Goal: Transaction & Acquisition: Purchase product/service

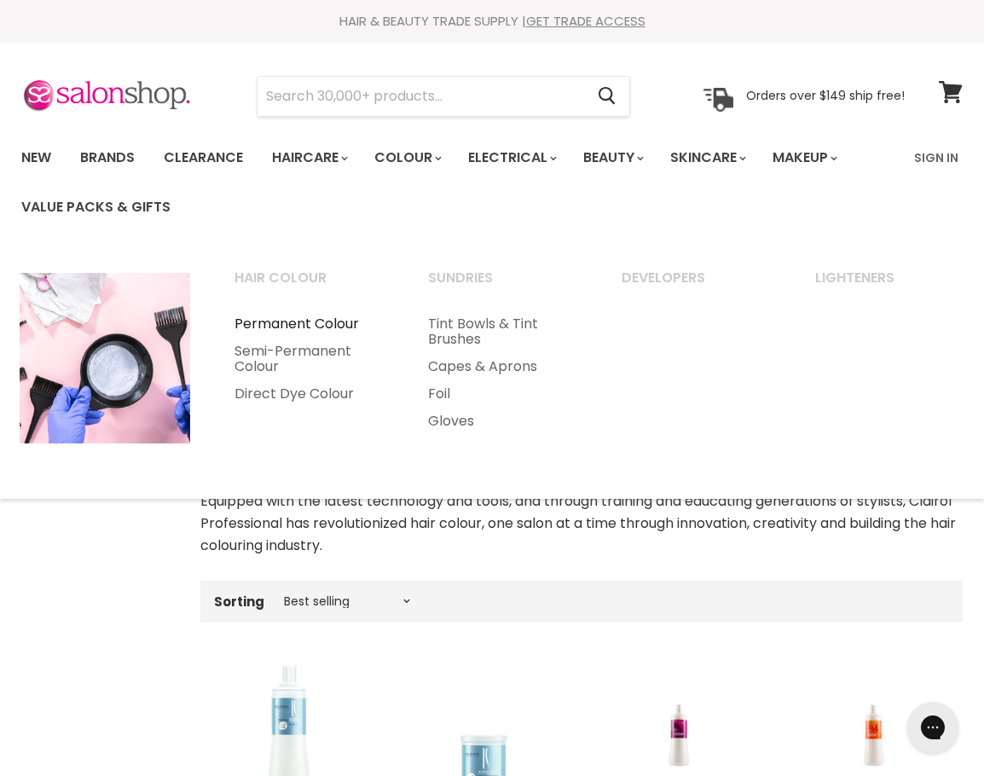
click at [324, 320] on link "Permanent Colour" at bounding box center [308, 323] width 190 height 27
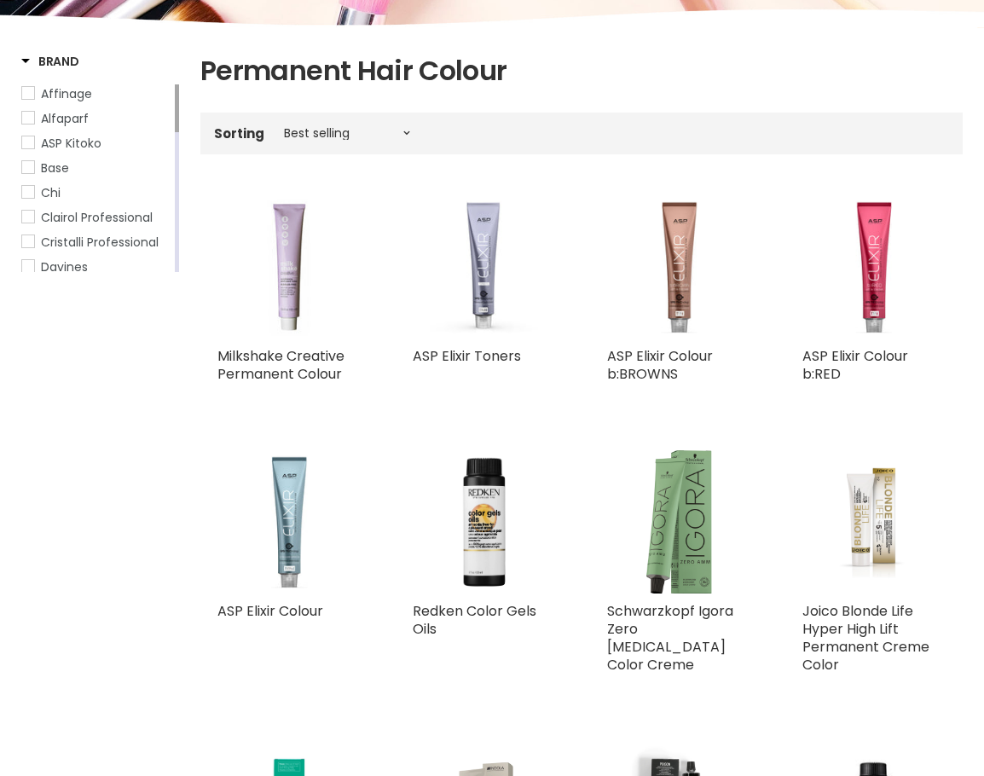
scroll to position [272, 0]
click at [30, 218] on span "Clairol Professional" at bounding box center [28, 217] width 12 height 12
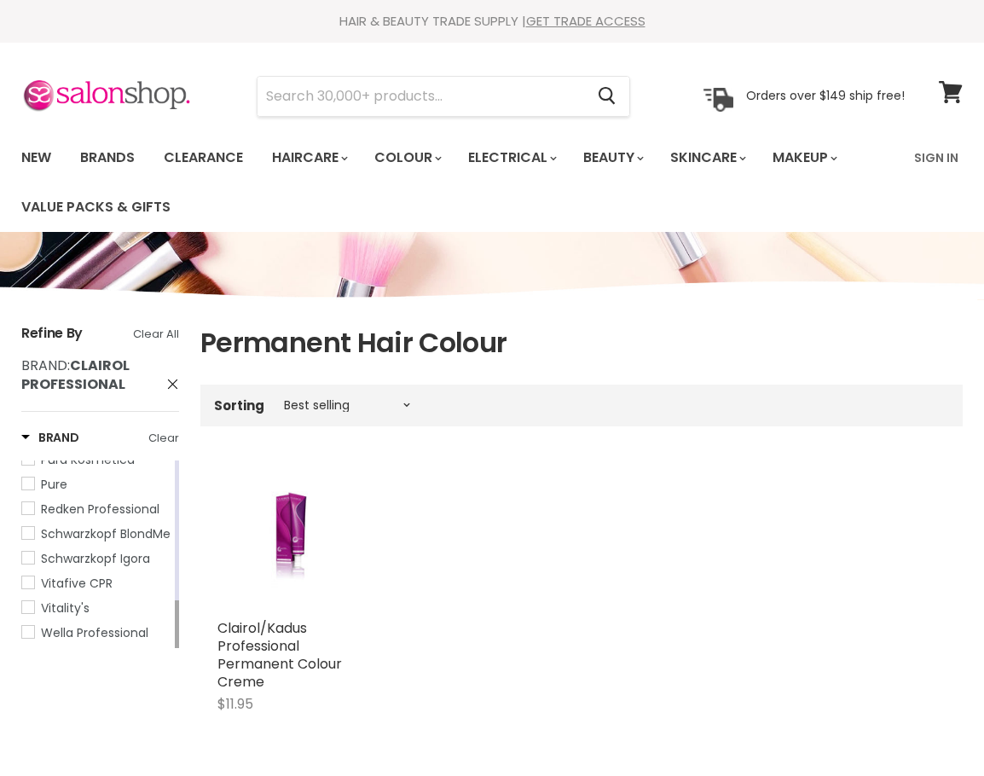
scroll to position [195, 0]
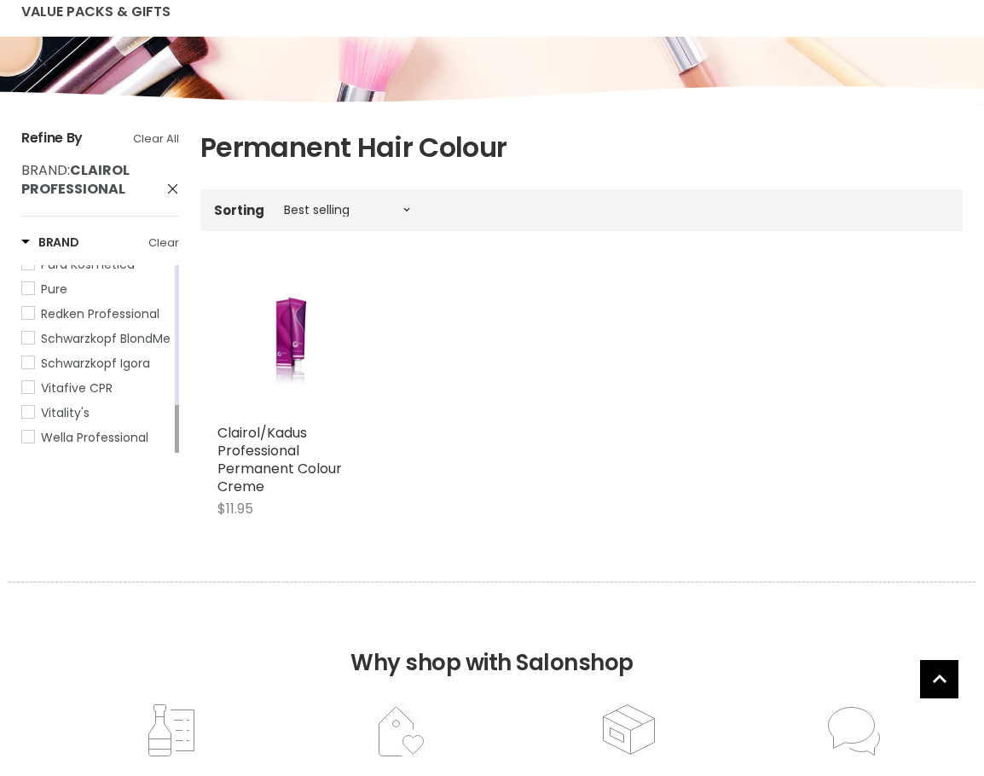
click at [28, 437] on span "Wella Professional" at bounding box center [28, 437] width 12 height 12
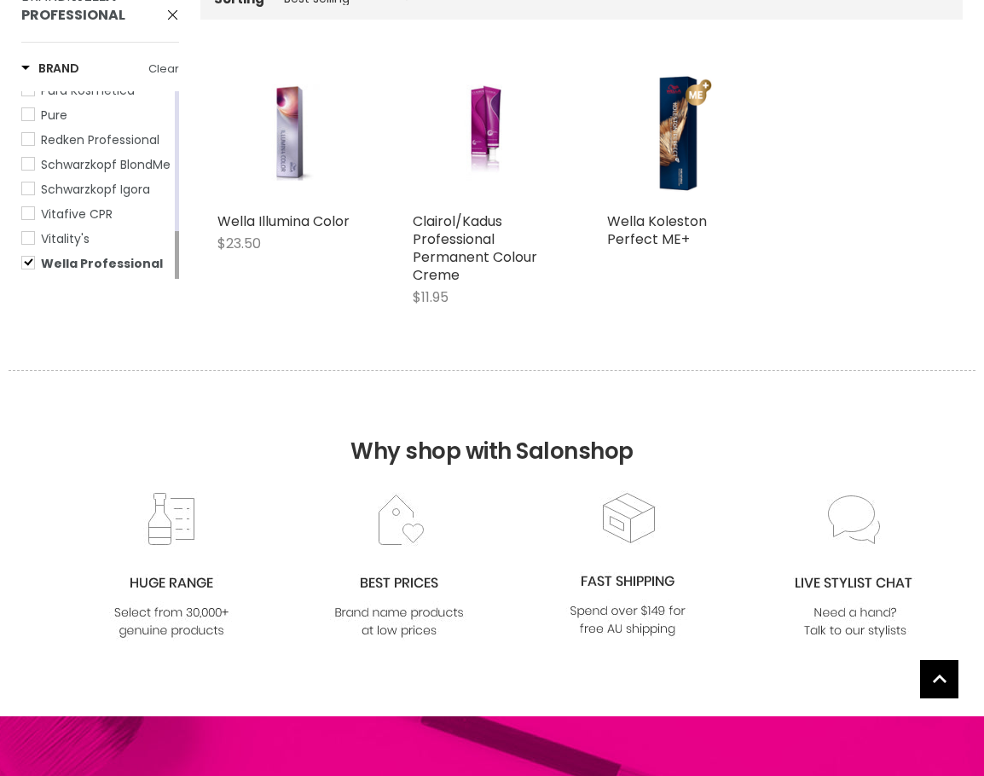
scroll to position [406, 0]
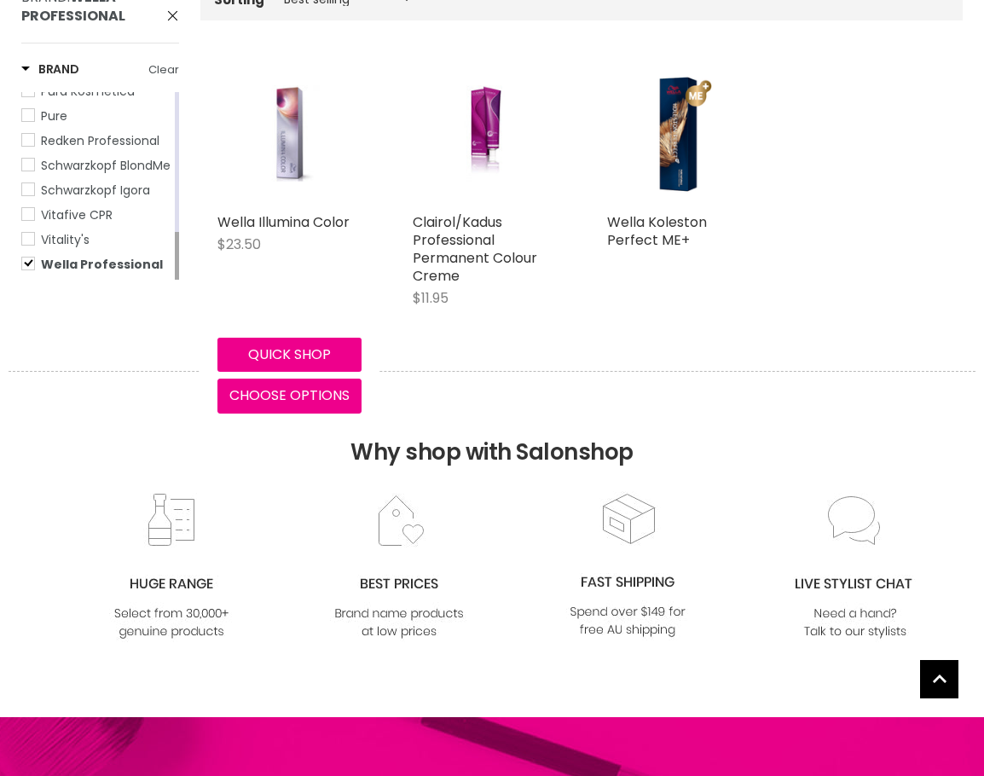
click at [291, 147] on img "Main content" at bounding box center [289, 133] width 96 height 144
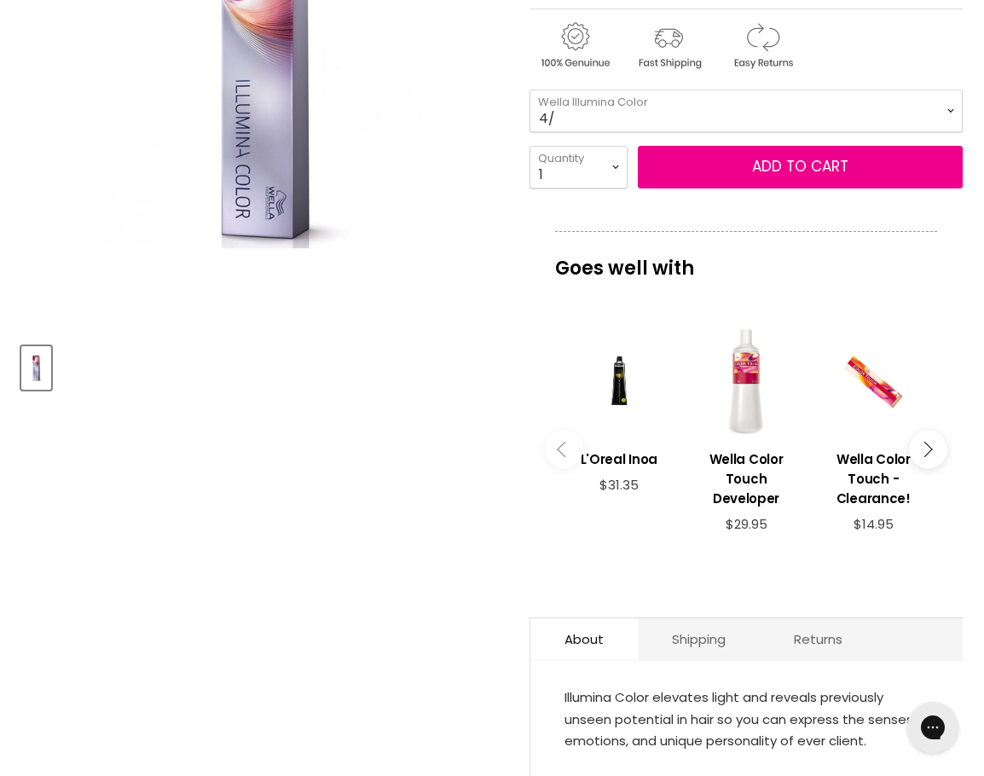
scroll to position [383, 0]
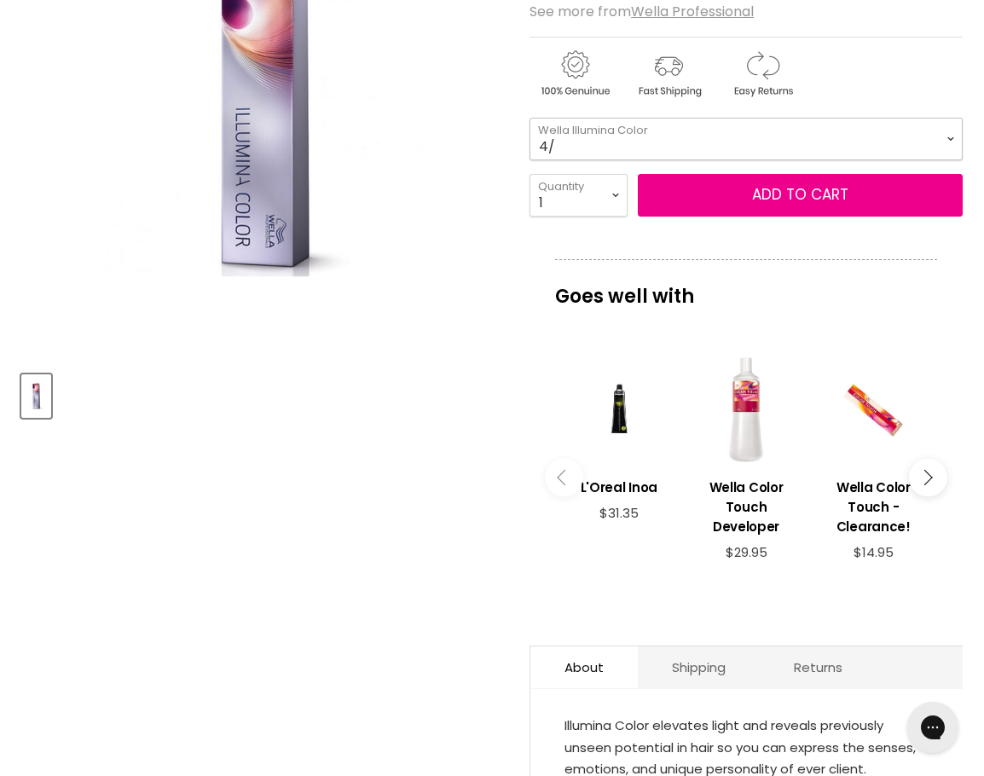
click at [888, 137] on select "4/ 5/ 5/02 5/35 5/43 5/7 5/81 6/ 6/16 6/19 6/37 6/76 7/ 7/3 7/31" at bounding box center [746, 139] width 433 height 43
click at [530, 118] on select "4/ 5/ 5/02 5/35 5/43 5/7 5/81 6/ 6/16 6/19 6/37 6/76 7/ 7/3 7/31" at bounding box center [746, 139] width 433 height 43
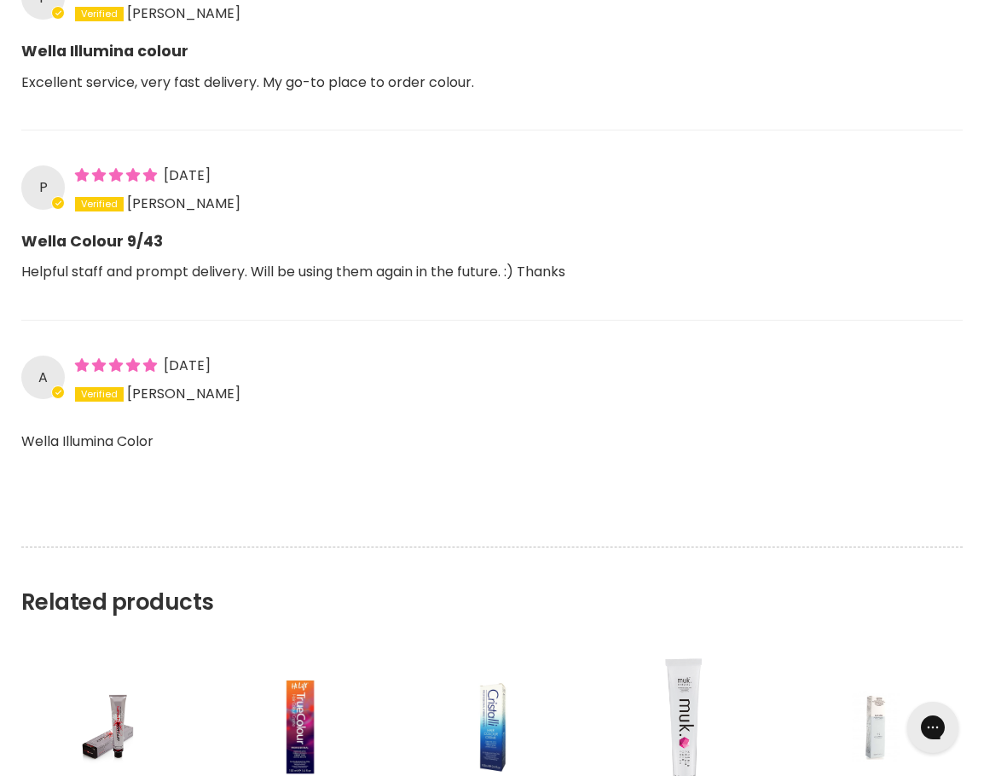
scroll to position [1821, 0]
